Goal: Task Accomplishment & Management: Manage account settings

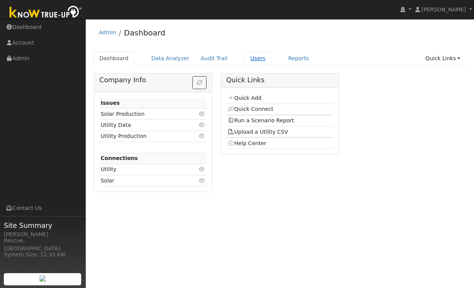
click at [252, 58] on link "Users" at bounding box center [258, 58] width 27 height 14
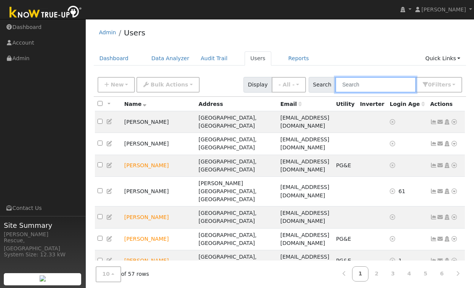
click at [368, 87] on input "text" at bounding box center [375, 85] width 81 height 16
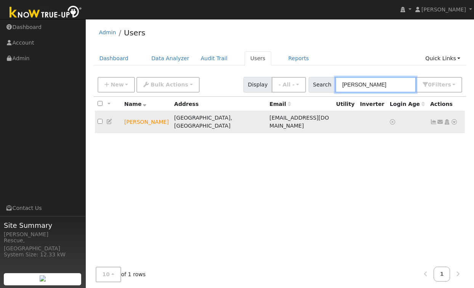
type input "[PERSON_NAME]"
click at [111, 119] on icon at bounding box center [109, 121] width 7 height 5
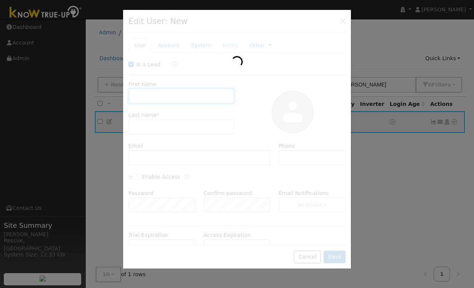
checkbox input "true"
type input "Parker"
type input "Wilborn"
type input "parkercwilborn@yahoo.com"
type input "9163163061"
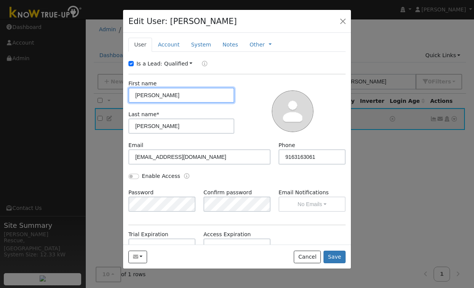
scroll to position [1, 0]
click at [137, 257] on icon "button" at bounding box center [135, 256] width 5 height 5
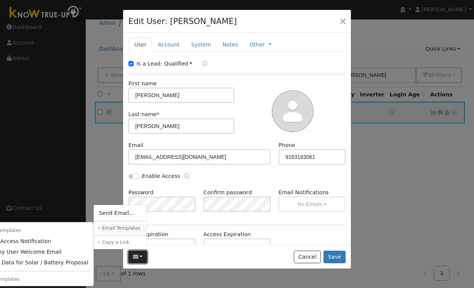
scroll to position [13, 0]
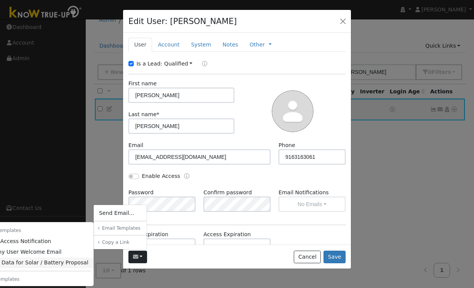
click at [72, 263] on link "Sharing Data for Solar / Battery Proposal" at bounding box center [34, 263] width 120 height 11
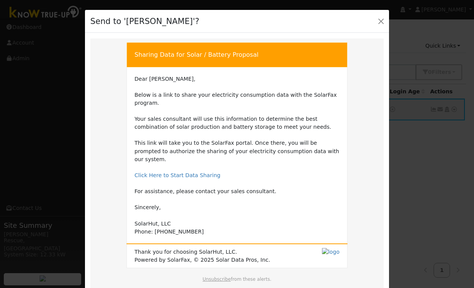
scroll to position [44, 0]
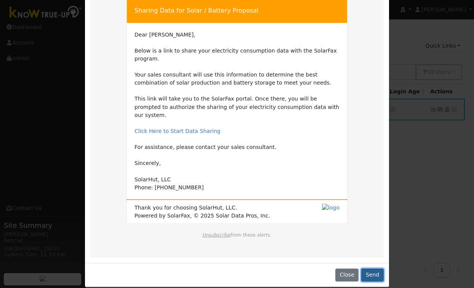
click at [375, 271] on button "Send" at bounding box center [372, 275] width 22 height 13
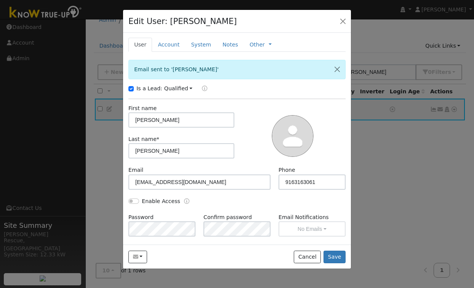
scroll to position [0, 0]
click at [340, 21] on button "button" at bounding box center [343, 21] width 11 height 11
